Goal: Obtain resource: Download file/media

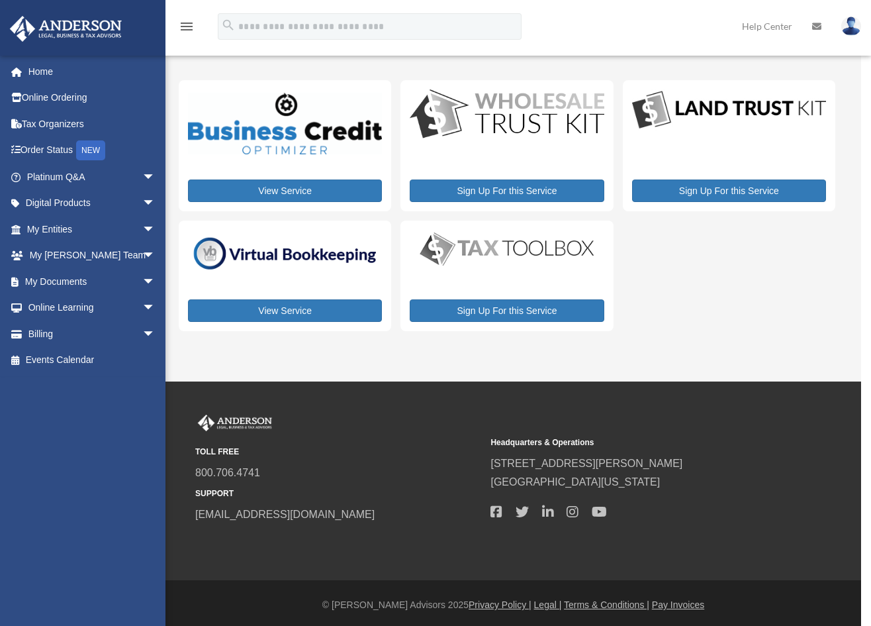
click at [143, 227] on span "arrow_drop_down" at bounding box center [155, 229] width 26 height 27
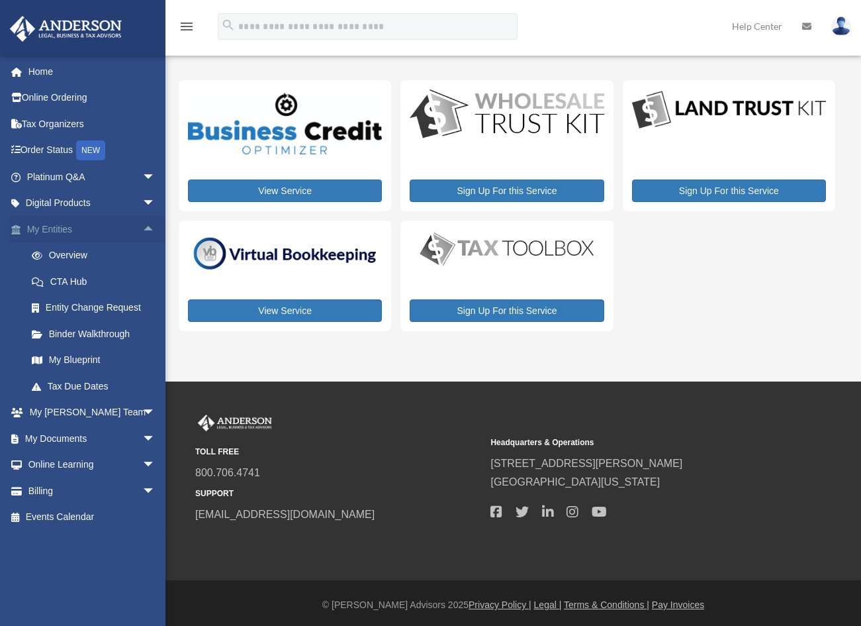
drag, startPoint x: 0, startPoint y: 0, endPoint x: 137, endPoint y: 226, distance: 264.6
click at [142, 226] on span "arrow_drop_up" at bounding box center [155, 229] width 26 height 27
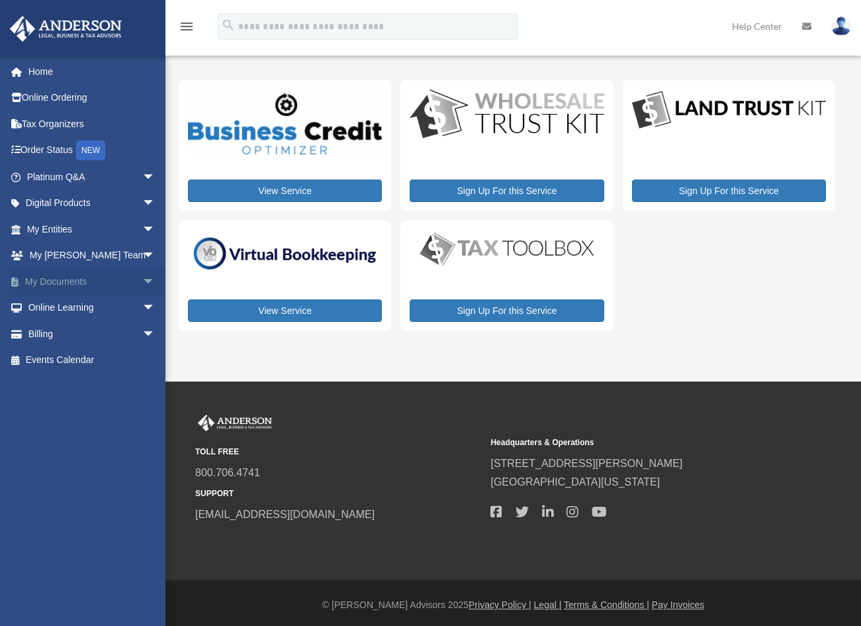
drag, startPoint x: 137, startPoint y: 226, endPoint x: 136, endPoint y: 277, distance: 51.0
click at [142, 277] on span "arrow_drop_down" at bounding box center [155, 281] width 26 height 27
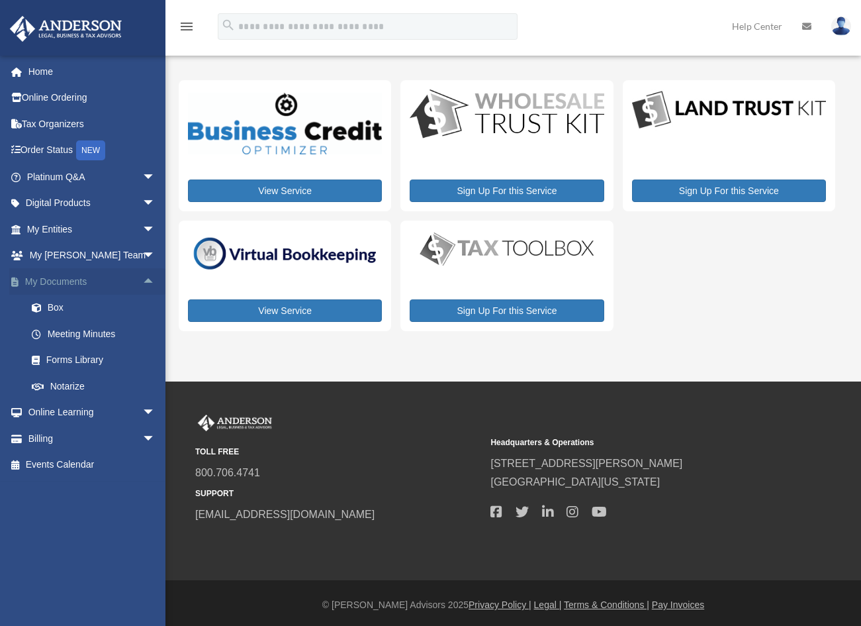
click at [39, 307] on span at bounding box center [43, 307] width 9 height 9
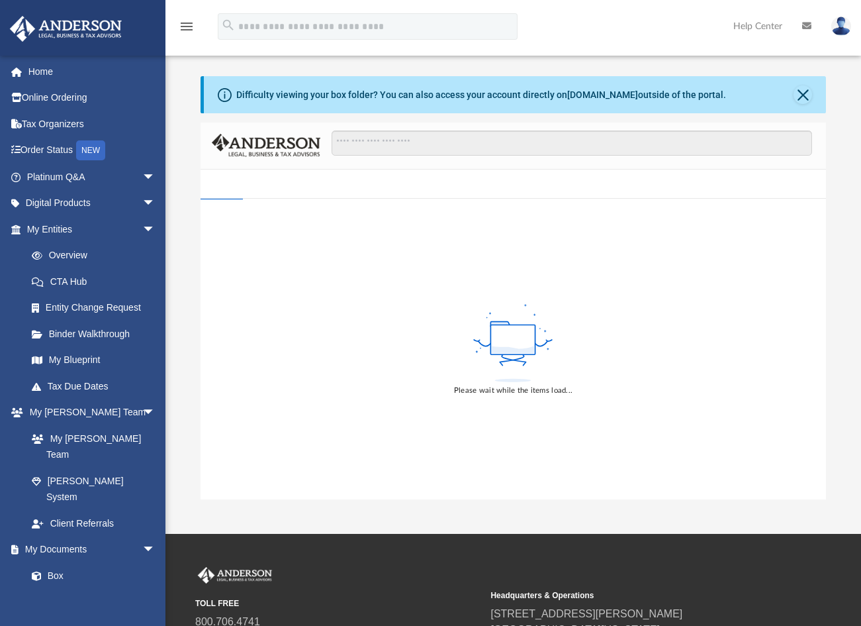
click at [39, 307] on span at bounding box center [42, 307] width 7 height 9
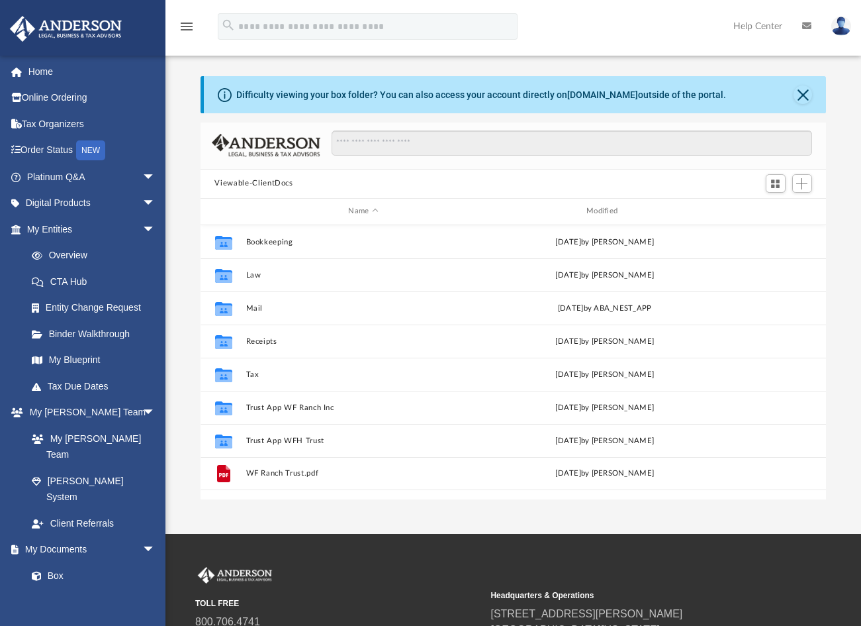
scroll to position [11, 11]
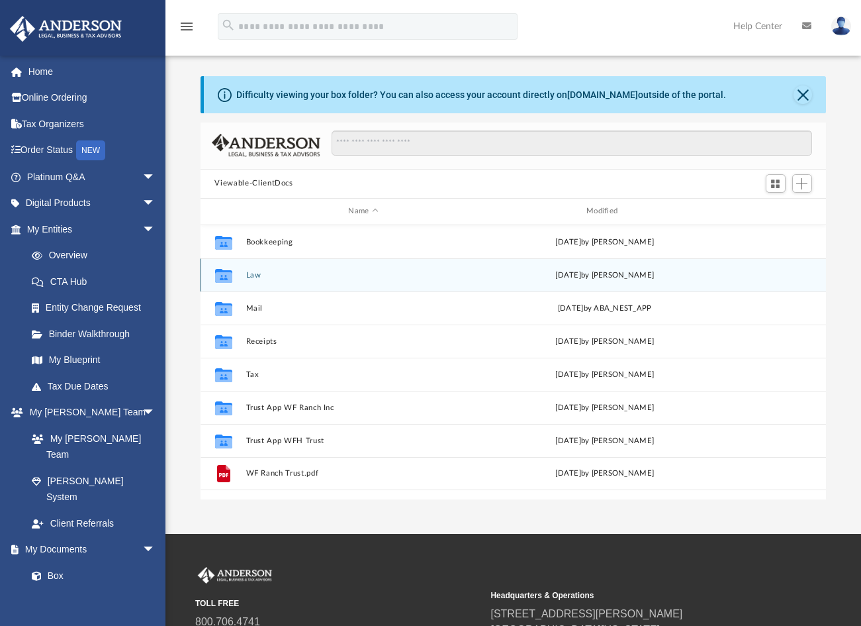
click at [249, 279] on div "Collaborated Folder Law [DATE] by [PERSON_NAME]" at bounding box center [514, 274] width 626 height 33
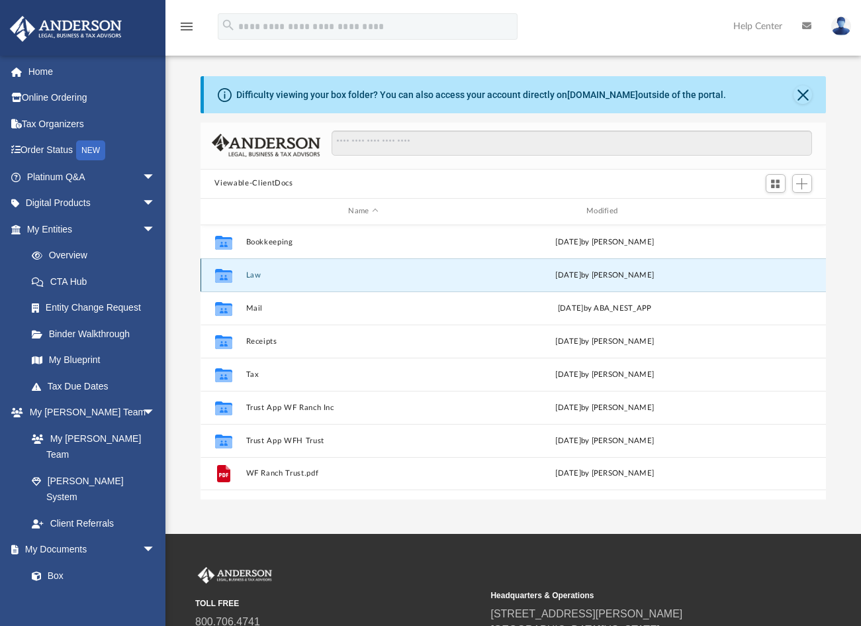
click at [256, 276] on button "Law" at bounding box center [364, 274] width 236 height 9
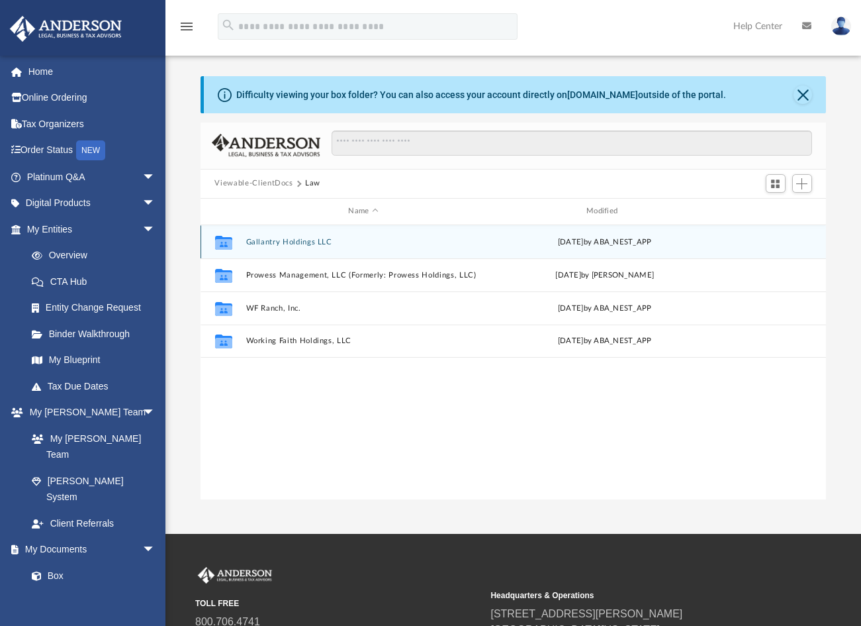
click at [280, 246] on div "Collaborated Folder Gallantry Holdings LLC [DATE] by ABA_NEST_APP" at bounding box center [514, 241] width 626 height 33
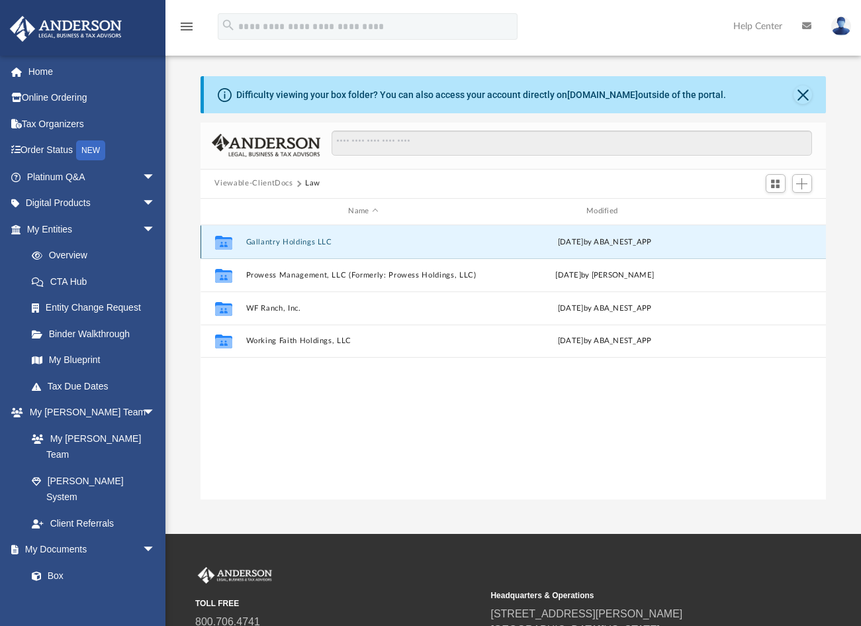
click at [278, 244] on button "Gallantry Holdings LLC" at bounding box center [364, 241] width 236 height 9
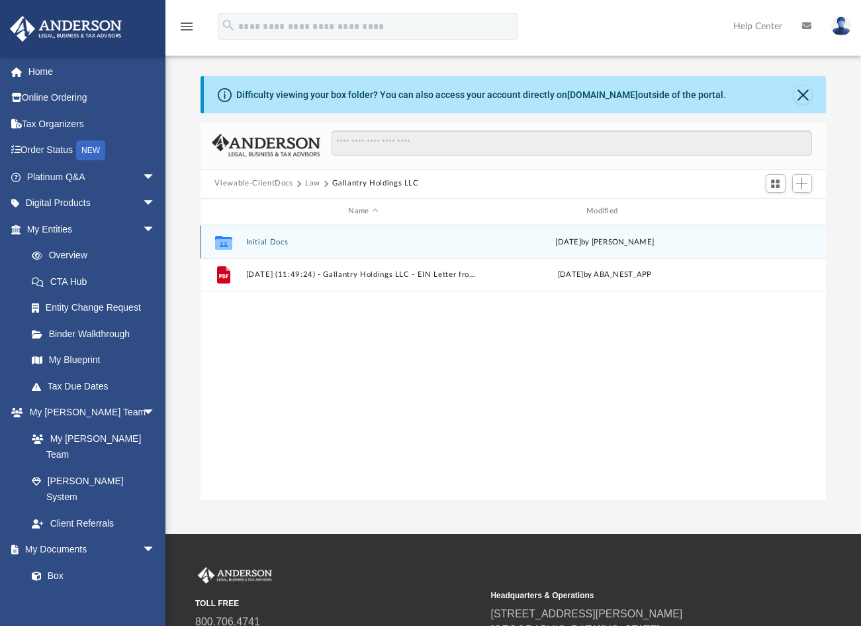
click at [267, 244] on button "Initial Docs" at bounding box center [364, 241] width 236 height 9
click at [267, 244] on button "Gallantry Holdings LLC - Binder Documents.pdf" at bounding box center [364, 241] width 236 height 9
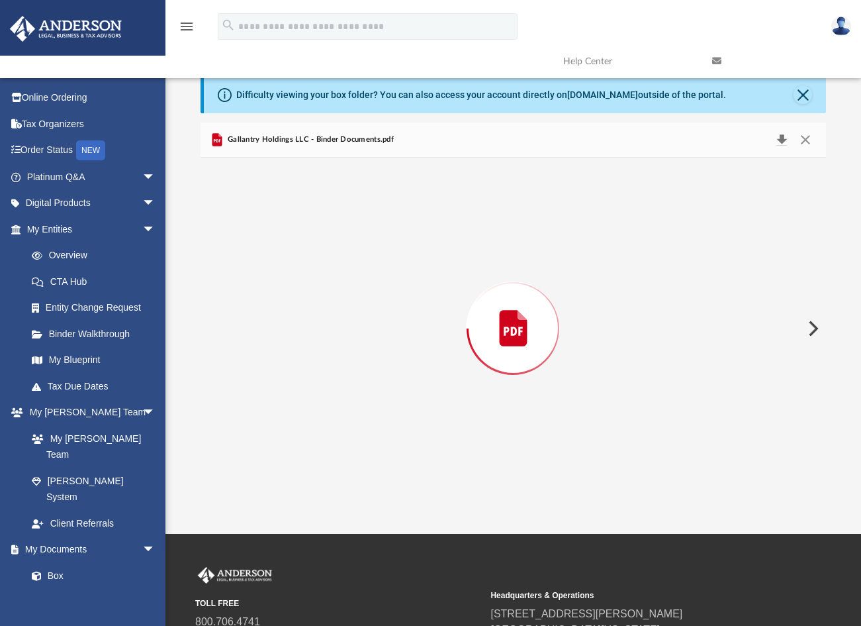
click at [782, 137] on button "Download" at bounding box center [783, 139] width 24 height 19
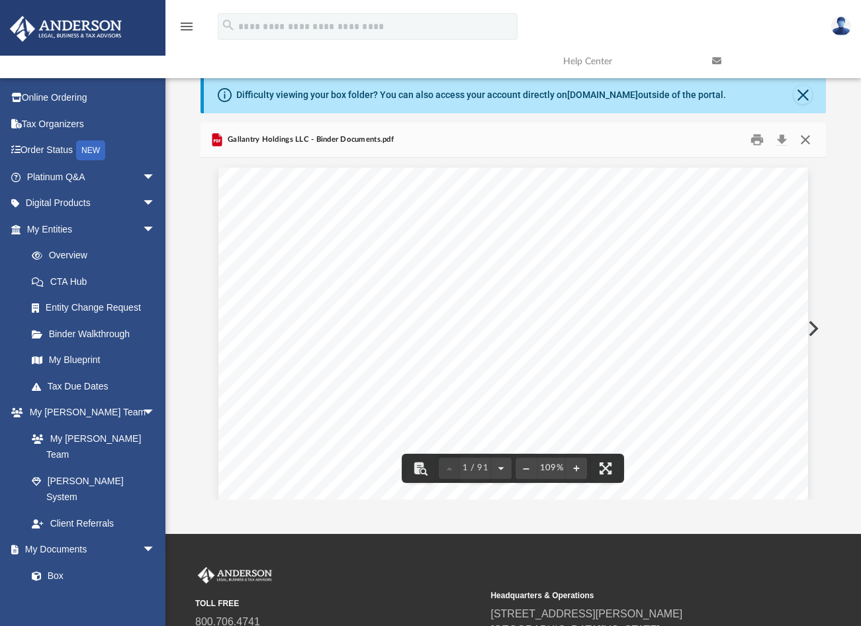
click at [811, 134] on button "Close" at bounding box center [806, 139] width 24 height 21
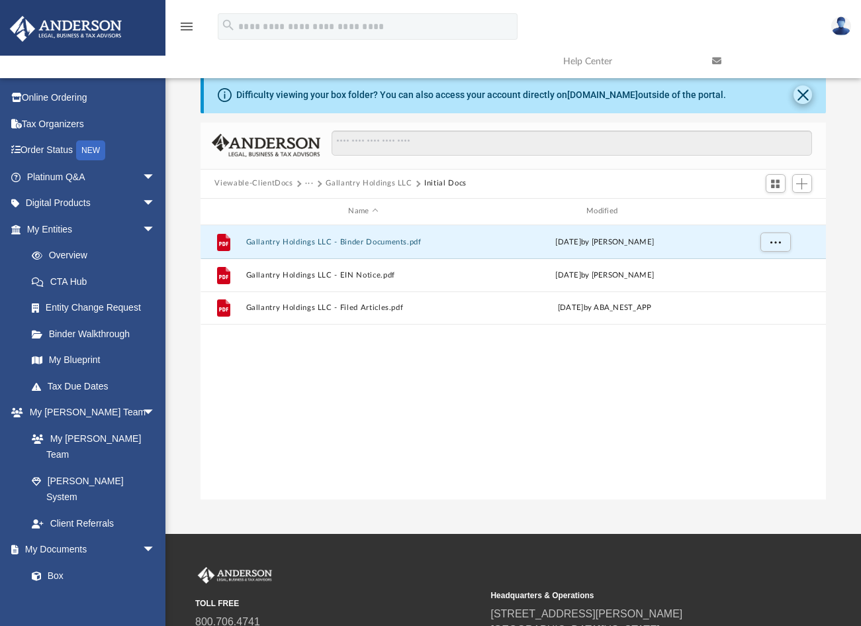
click at [807, 95] on button "Close" at bounding box center [803, 94] width 19 height 19
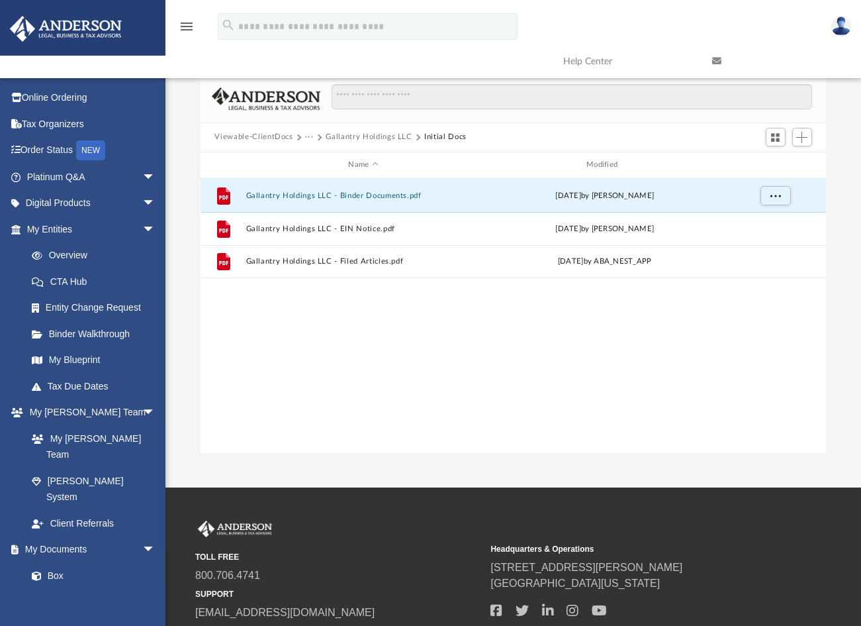
click at [348, 136] on button "Gallantry Holdings LLC" at bounding box center [369, 137] width 86 height 12
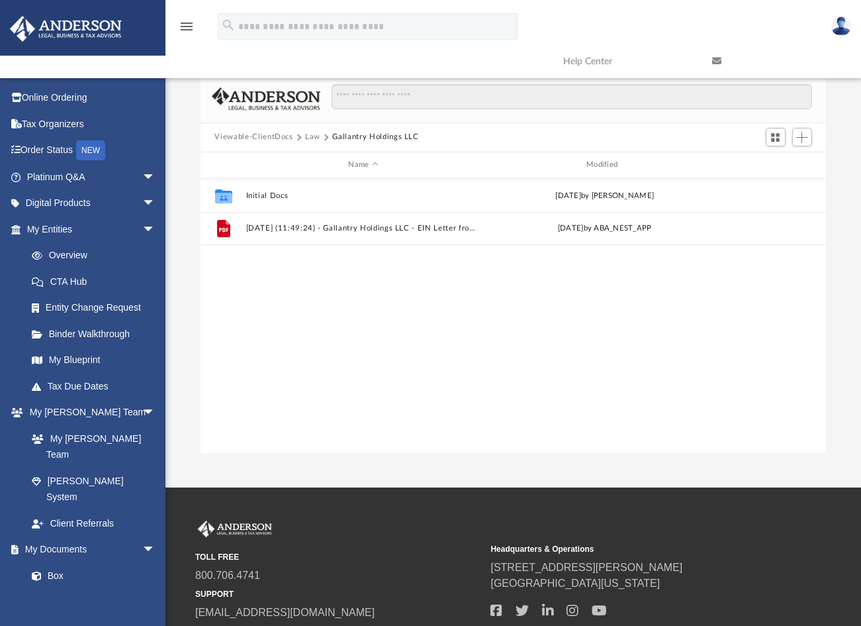
click at [316, 138] on button "Law" at bounding box center [312, 137] width 15 height 12
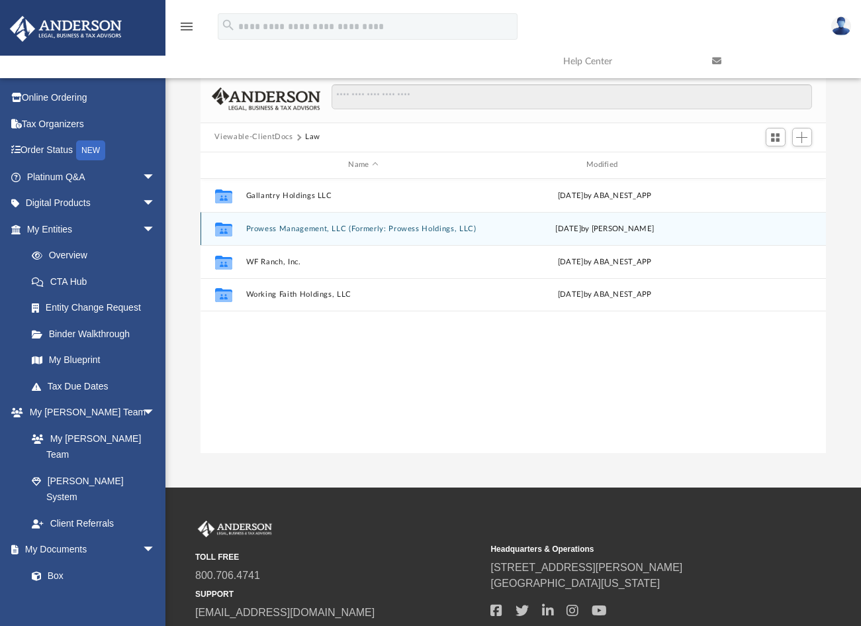
click at [299, 225] on button "Prowess Management, LLC (Formerly: Prowess Holdings, LLC)" at bounding box center [364, 228] width 236 height 9
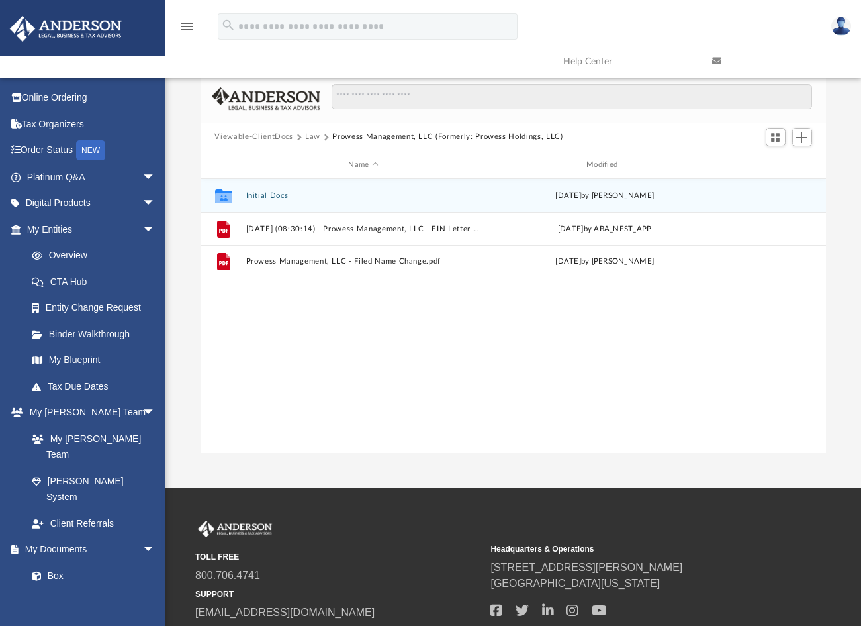
click at [281, 197] on button "Initial Docs" at bounding box center [364, 195] width 236 height 9
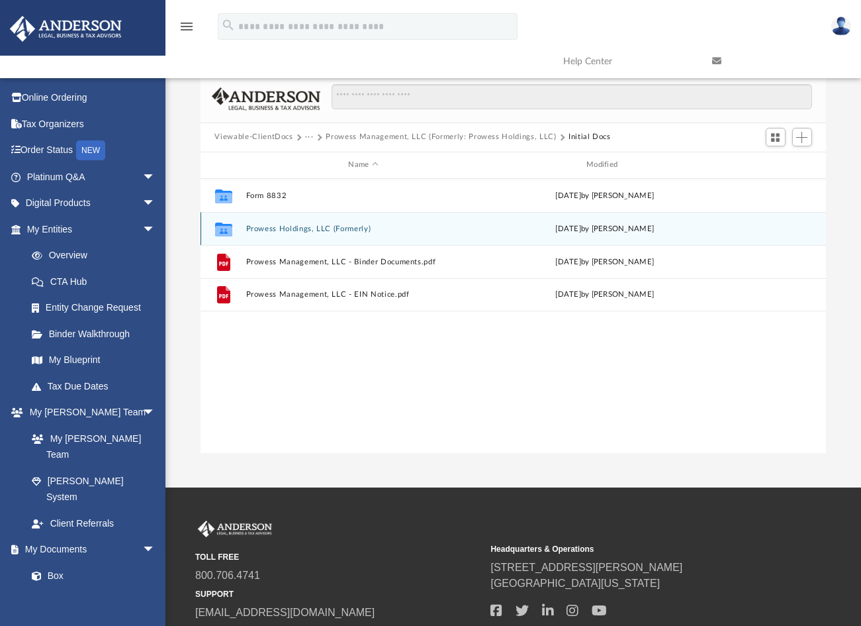
click at [272, 228] on button "Prowess Holdings, LLC (Formerly)" at bounding box center [364, 228] width 236 height 9
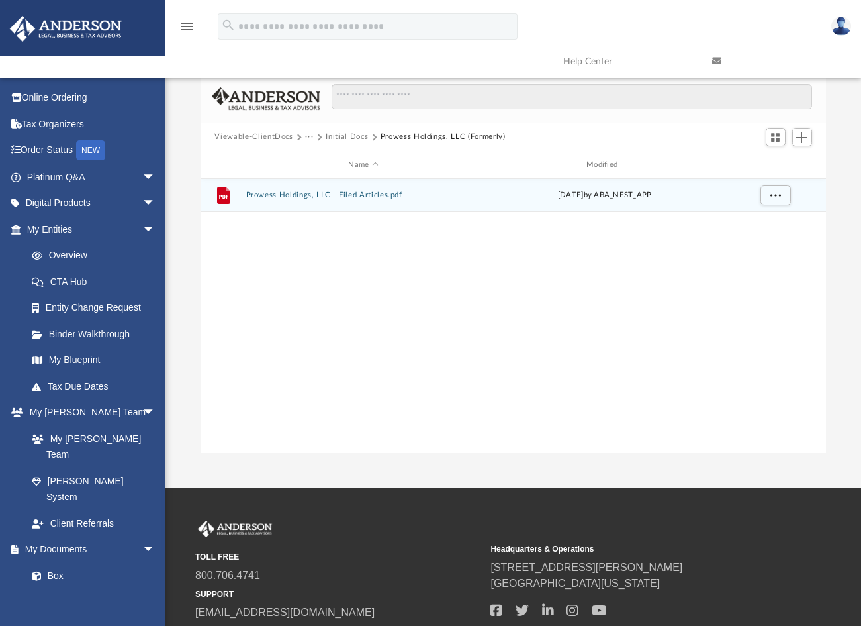
click at [322, 197] on button "Prowess Holdings, LLC - Filed Articles.pdf" at bounding box center [364, 195] width 236 height 9
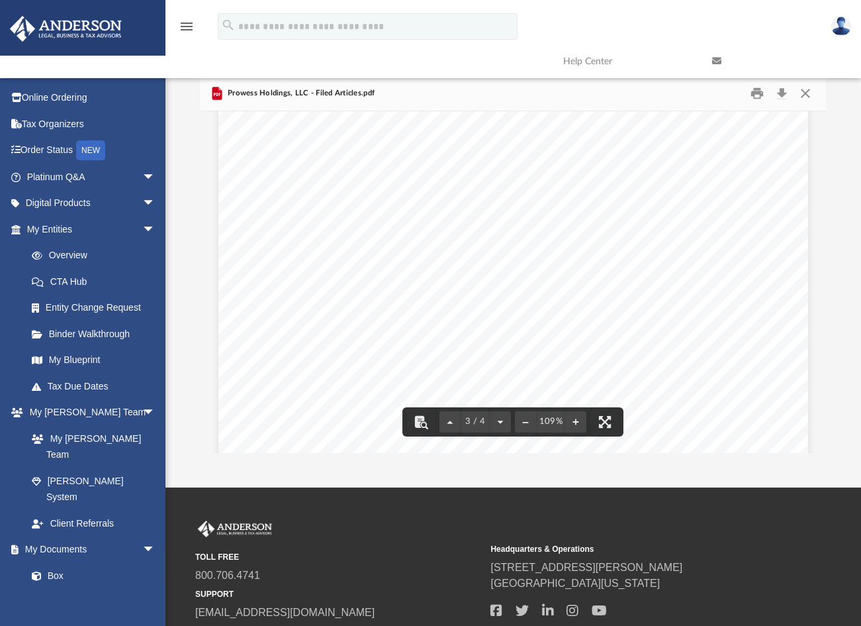
scroll to position [1879, 0]
click at [808, 87] on link at bounding box center [776, 61] width 149 height 52
click at [806, 90] on button "Close" at bounding box center [806, 93] width 24 height 21
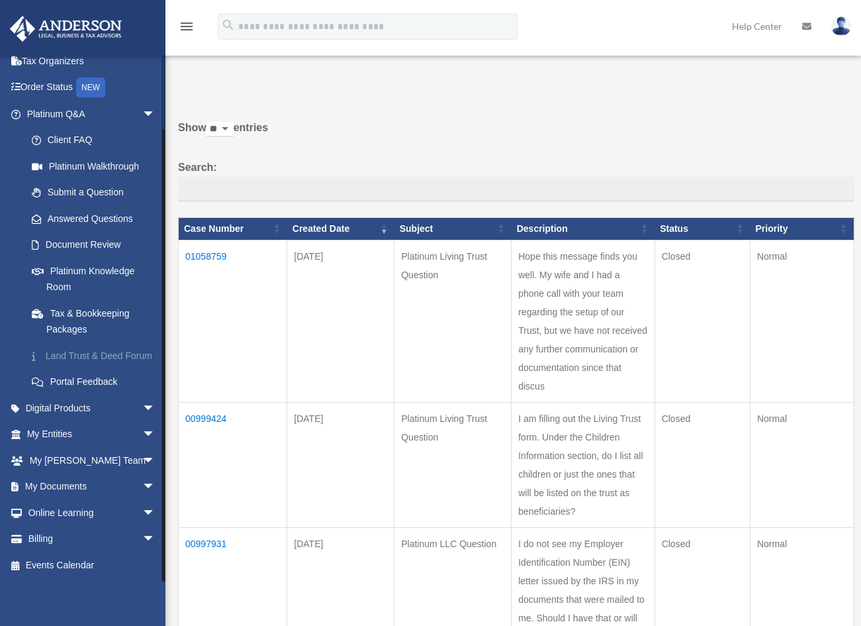
scroll to position [71, 0]
click at [142, 485] on span "arrow_drop_down" at bounding box center [155, 486] width 26 height 27
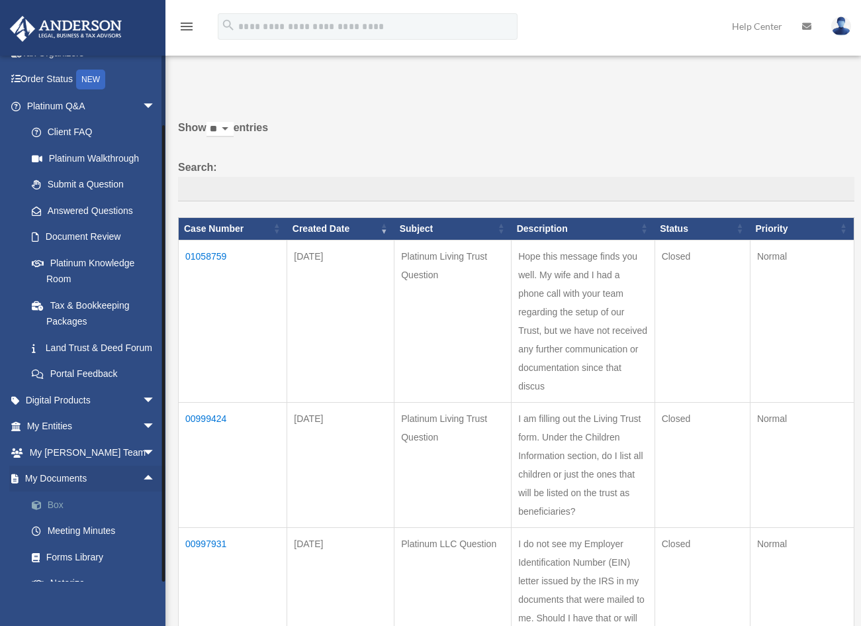
click at [60, 516] on link "Box" at bounding box center [97, 504] width 157 height 26
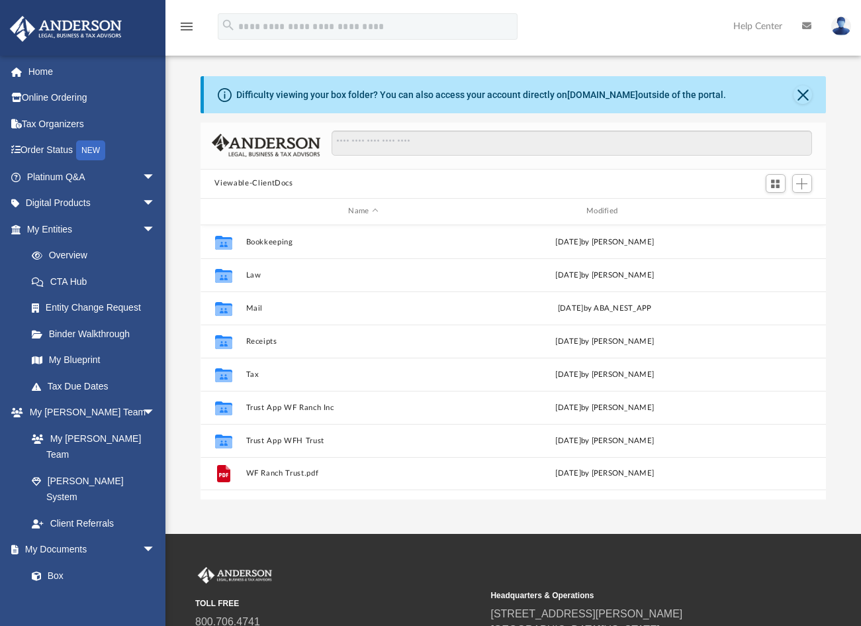
scroll to position [291, 616]
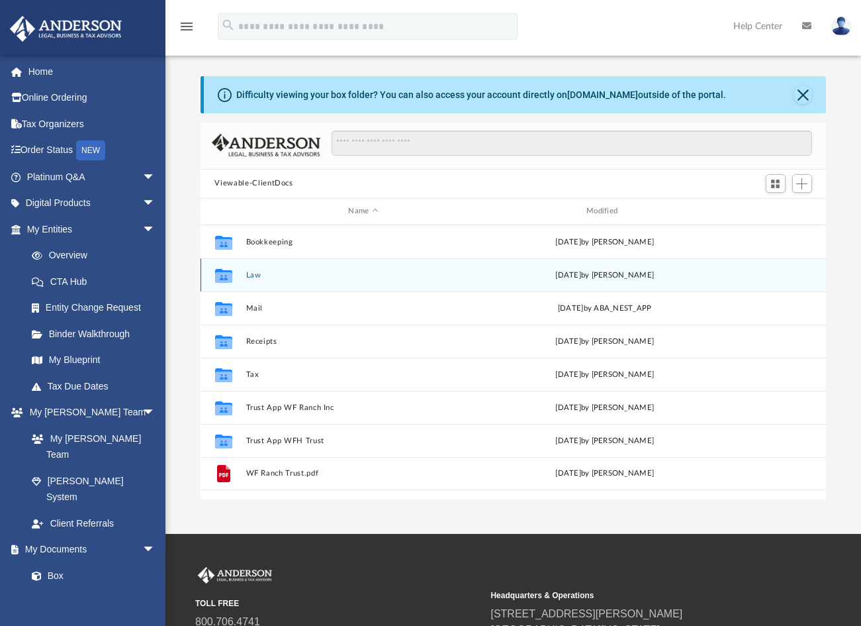
click at [254, 283] on div "Collaborated Folder Law [DATE] by [PERSON_NAME]" at bounding box center [514, 274] width 626 height 33
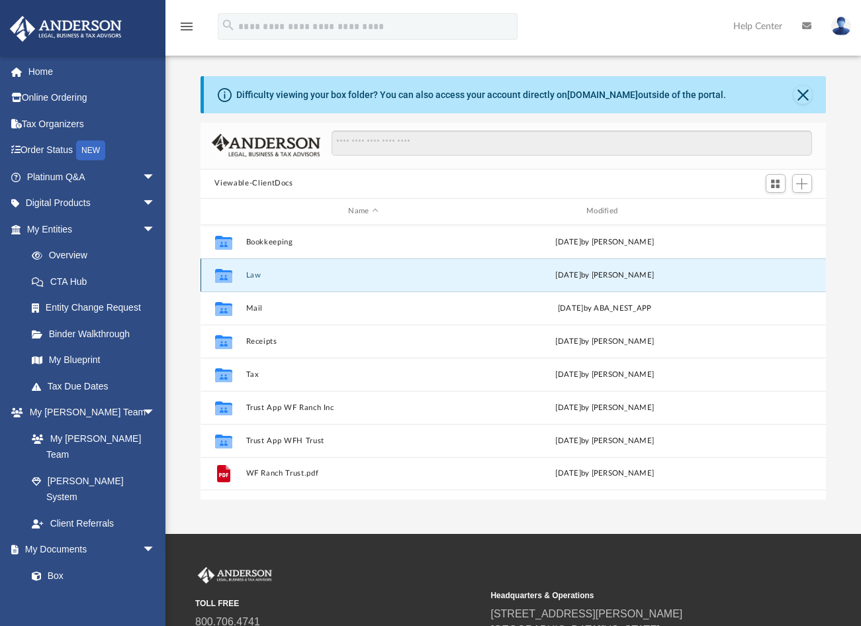
click at [254, 277] on button "Law" at bounding box center [364, 274] width 236 height 9
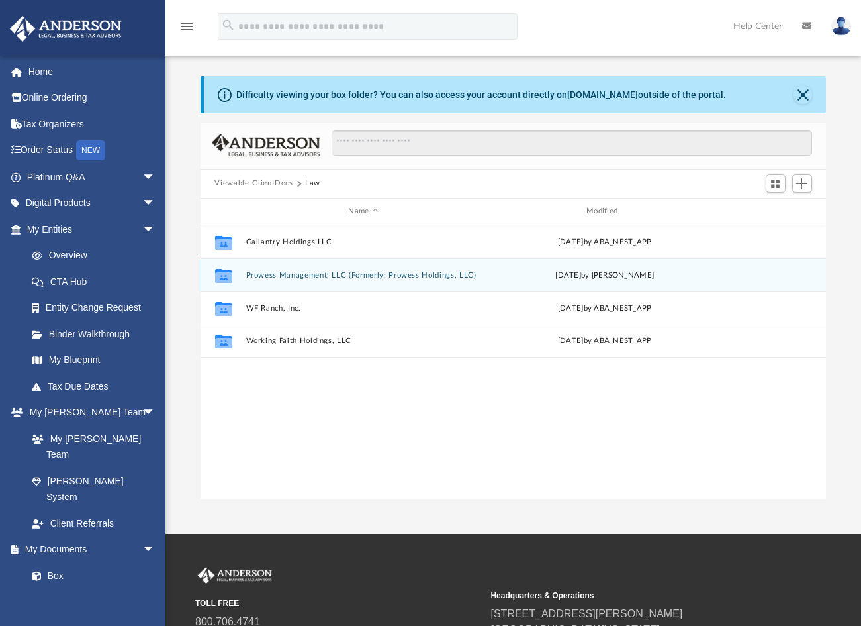
click at [254, 277] on button "Prowess Management, LLC (Formerly: Prowess Holdings, LLC)" at bounding box center [364, 274] width 236 height 9
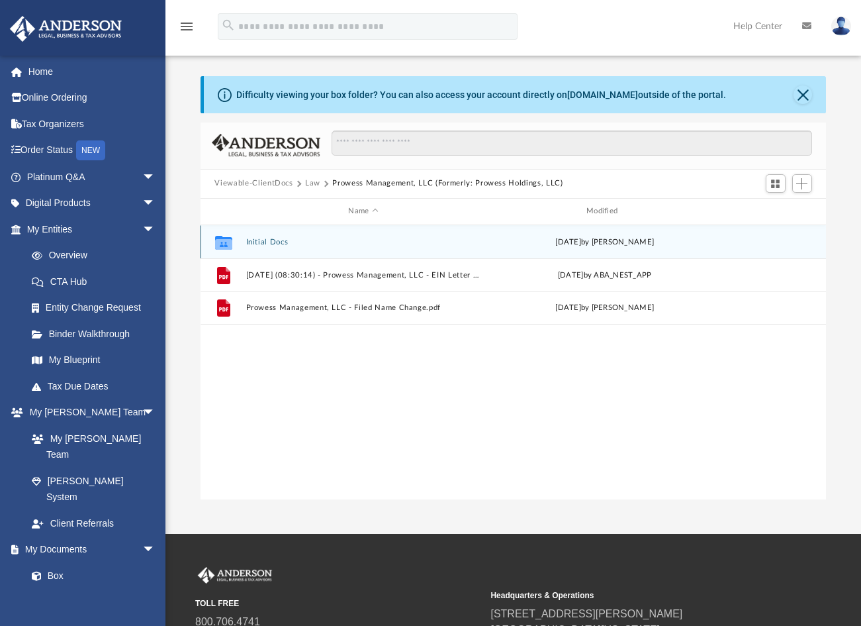
click at [271, 243] on button "Initial Docs" at bounding box center [364, 241] width 236 height 9
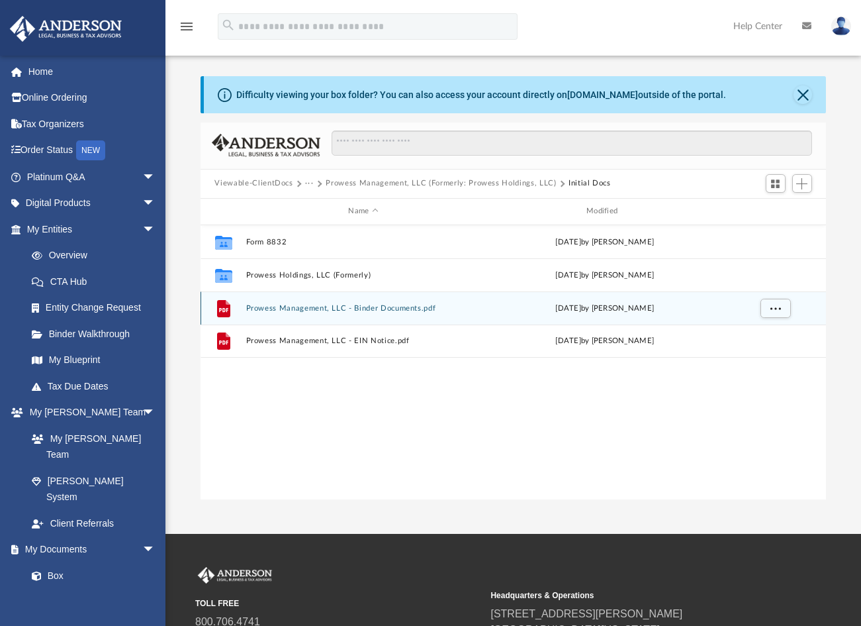
click at [403, 305] on button "Prowess Management, LLC - Binder Documents.pdf" at bounding box center [364, 307] width 236 height 9
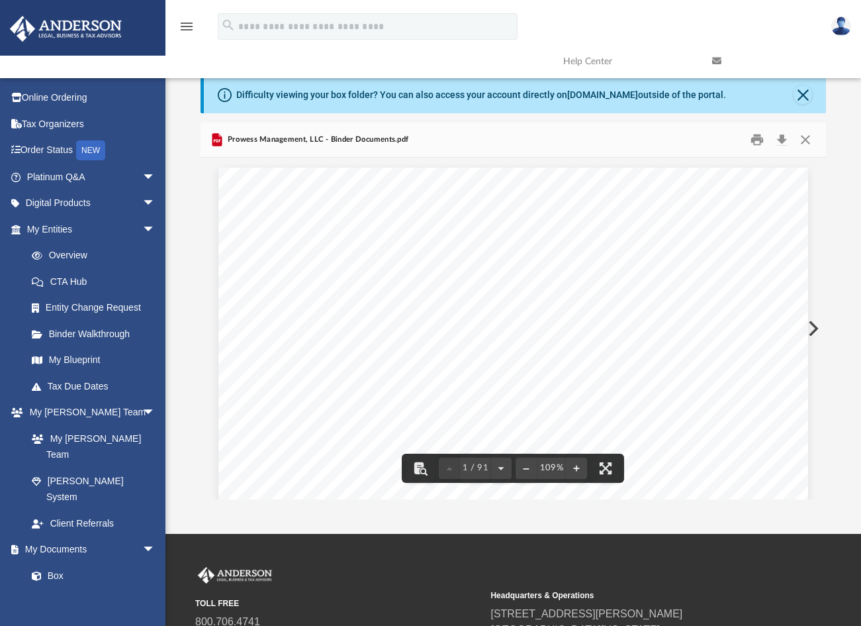
scroll to position [0, 0]
click at [749, 139] on button "Print" at bounding box center [757, 139] width 26 height 21
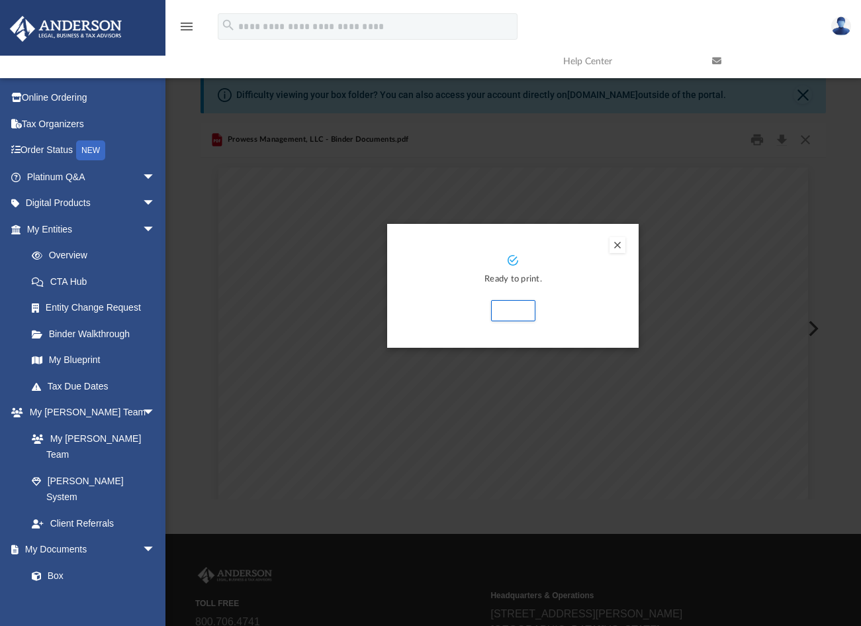
click at [763, 128] on div "Preview" at bounding box center [430, 313] width 861 height 626
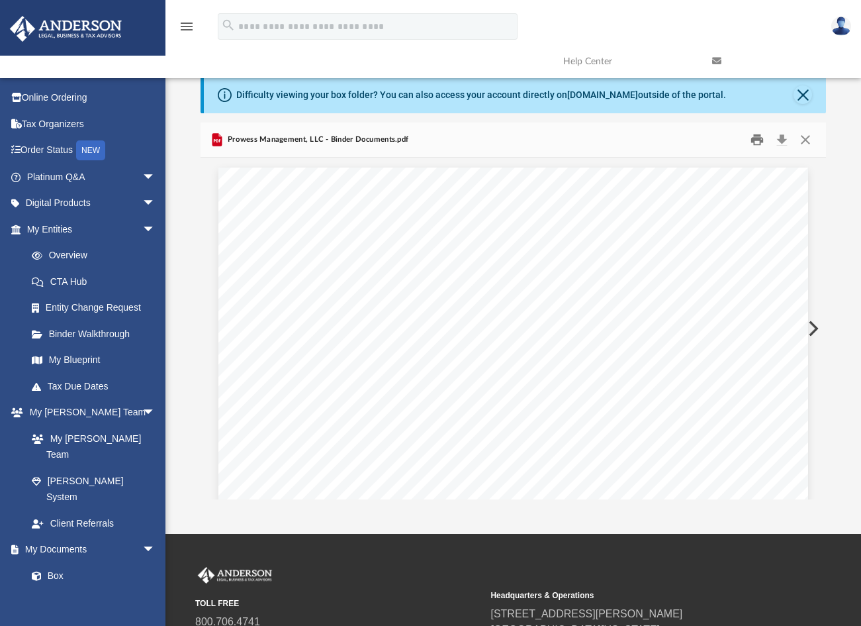
click at [759, 138] on button "Print" at bounding box center [757, 139] width 26 height 21
click at [782, 142] on button "Download" at bounding box center [783, 139] width 24 height 21
